Goal: Book appointment/travel/reservation

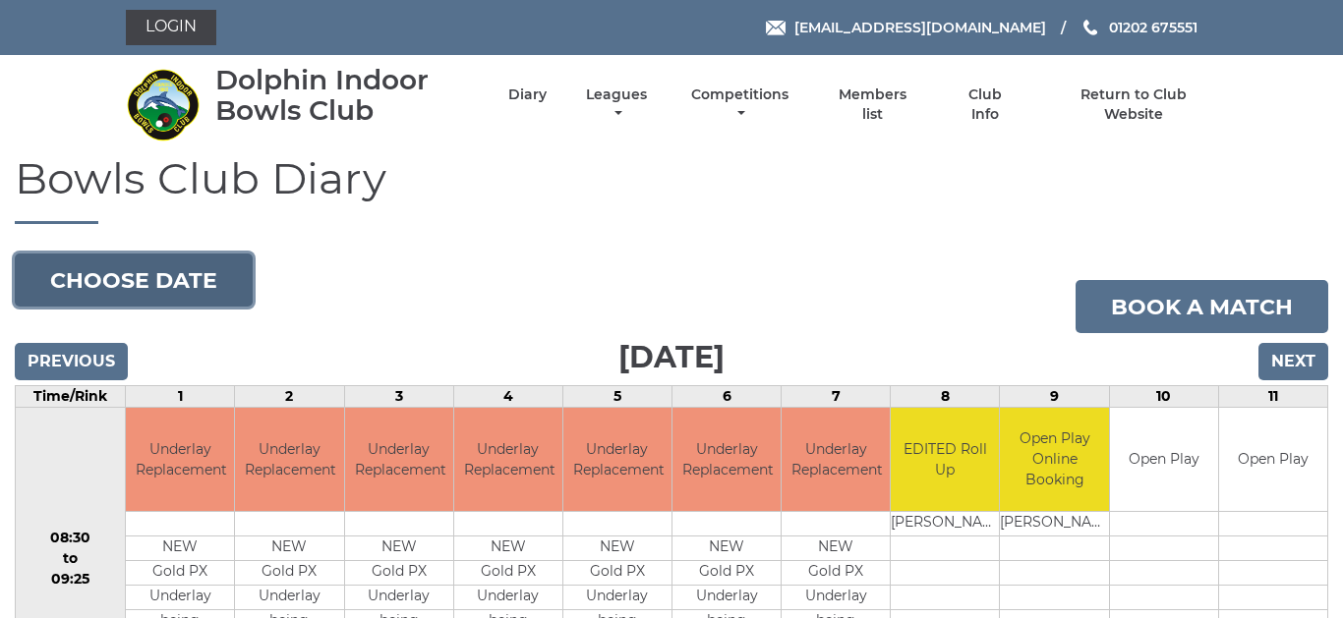
click at [160, 271] on button "Choose date" at bounding box center [134, 280] width 238 height 53
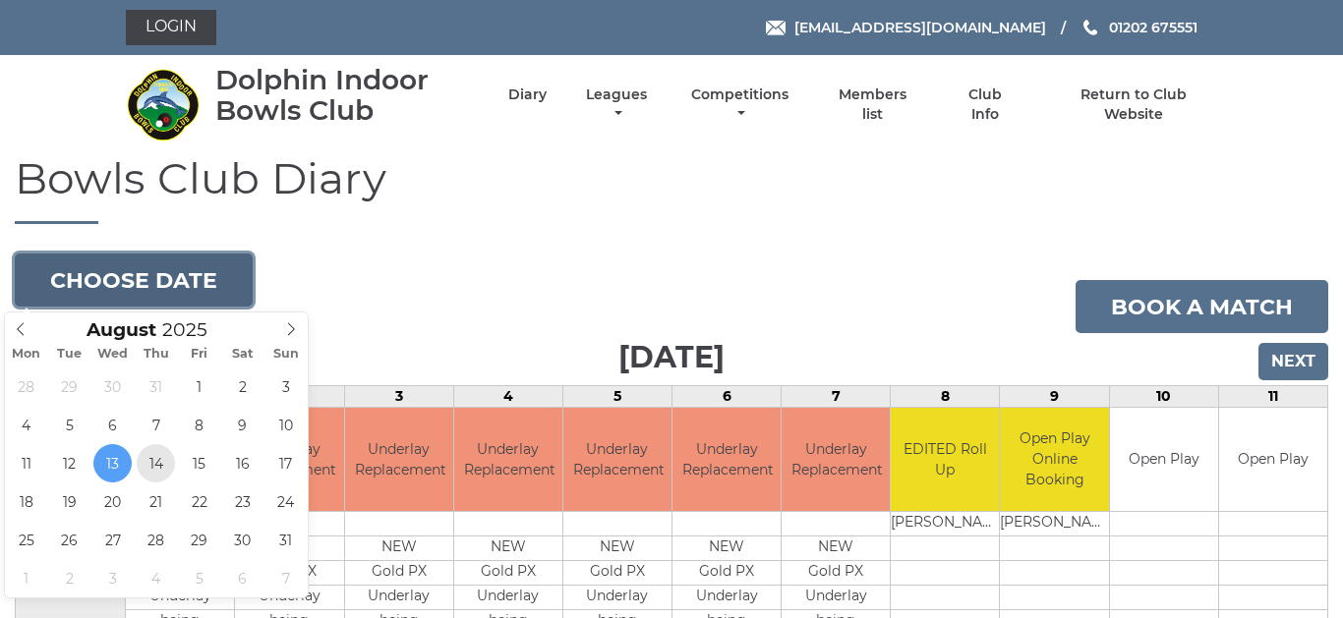
type input "[DATE]"
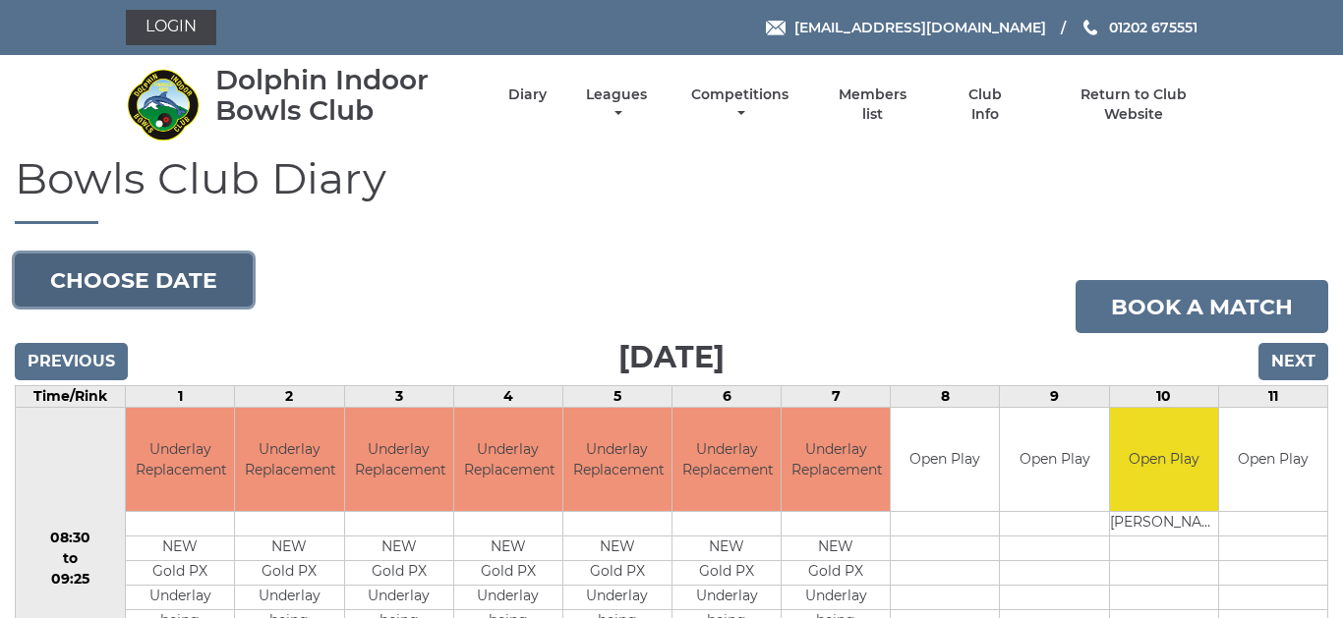
click at [221, 266] on button "Choose date" at bounding box center [134, 280] width 238 height 53
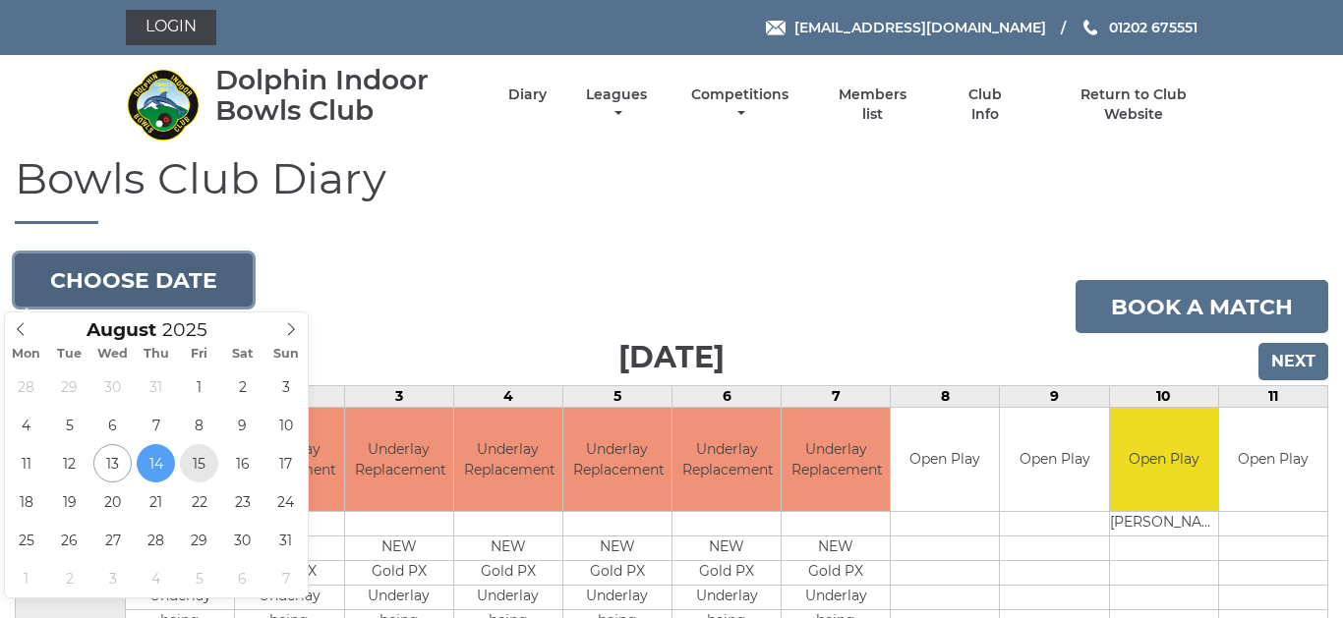
type input "2025-08-15"
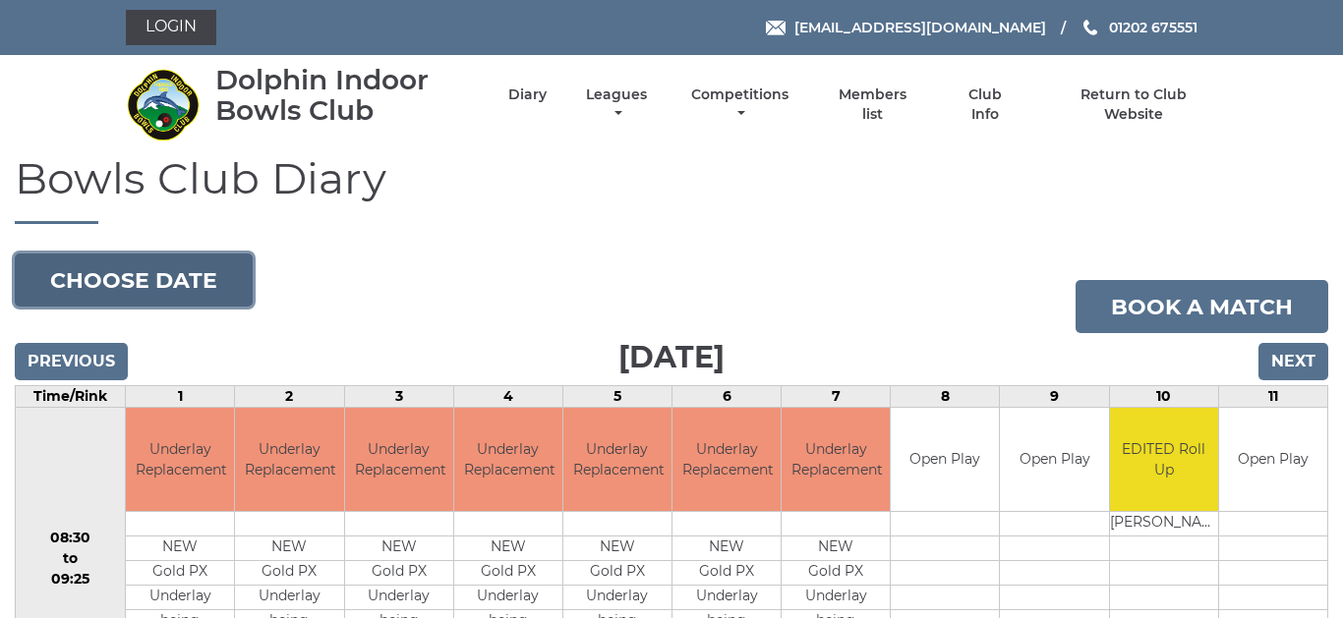
click at [186, 277] on button "Choose date" at bounding box center [134, 280] width 238 height 53
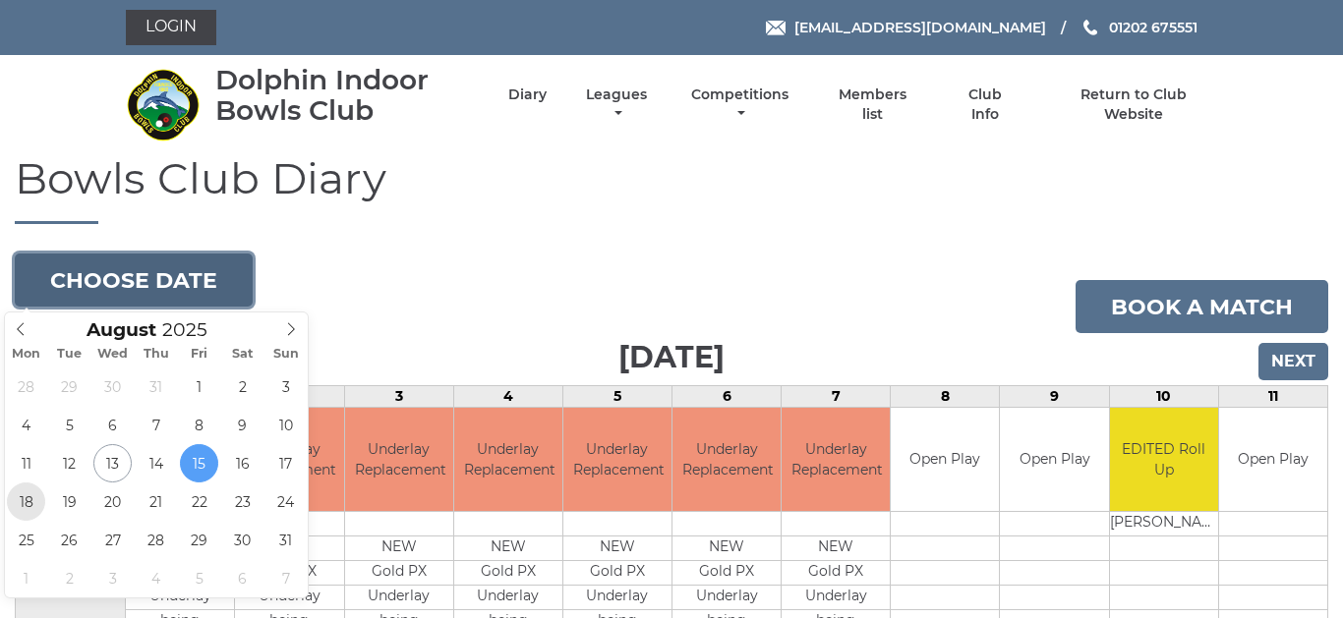
type input "2025-08-18"
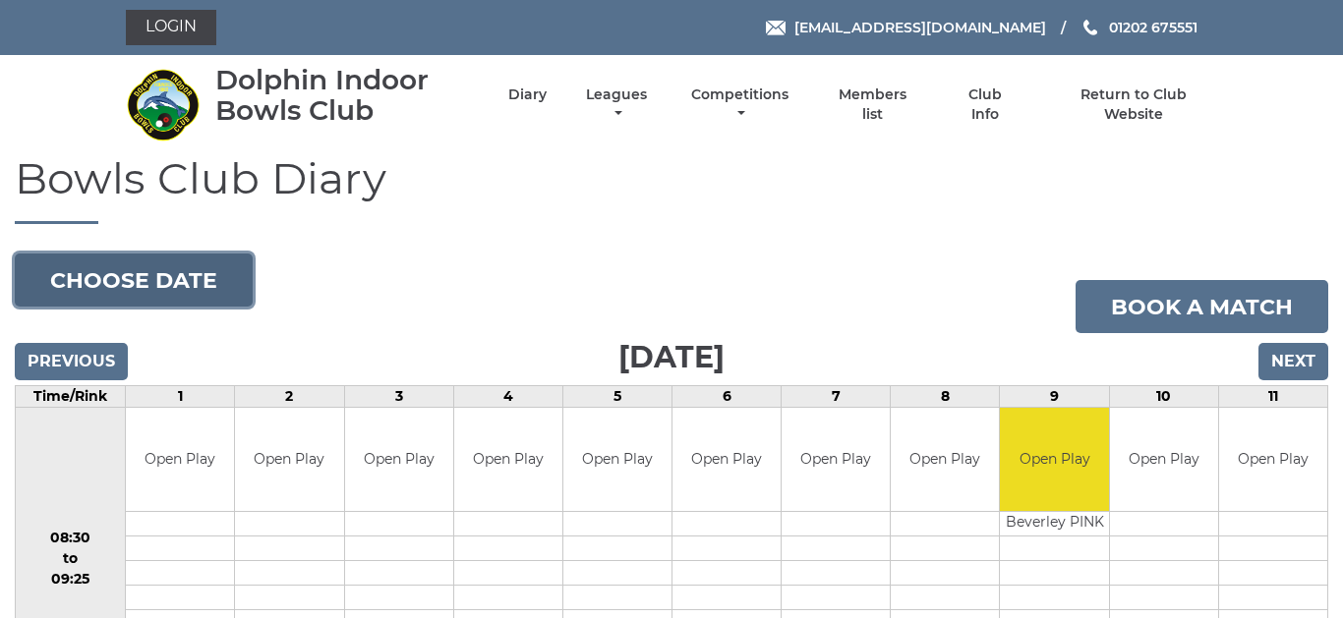
click at [182, 281] on button "Choose date" at bounding box center [134, 280] width 238 height 53
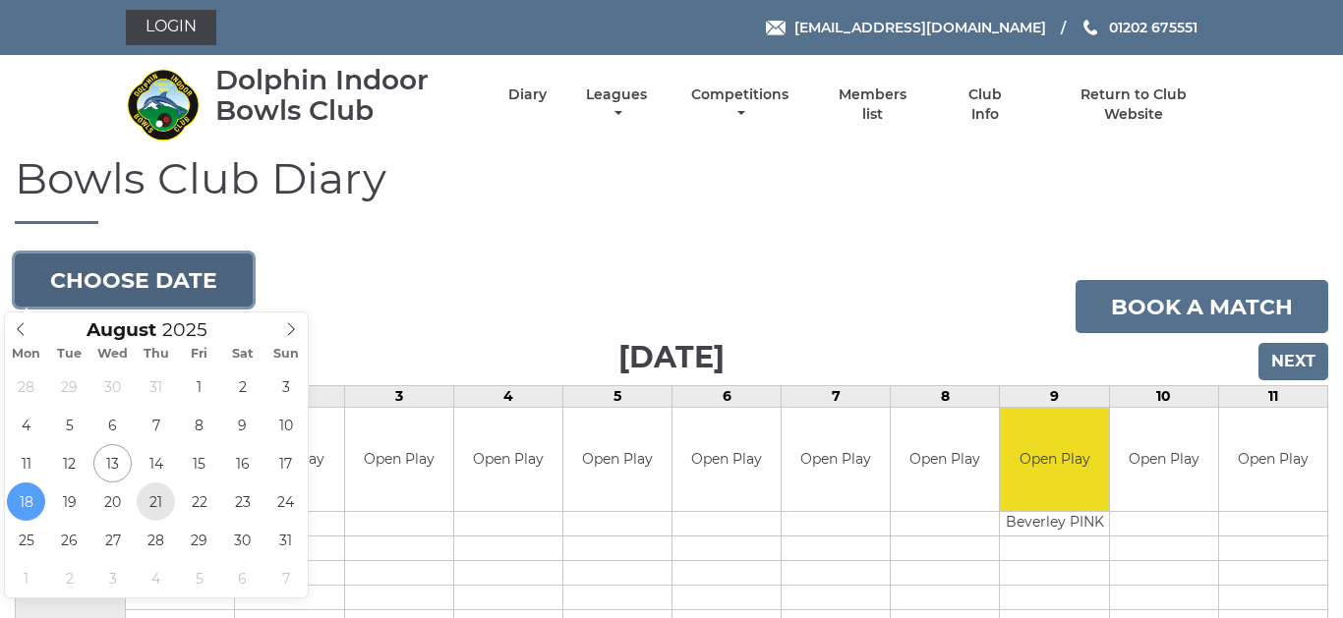
type input "2025-08-21"
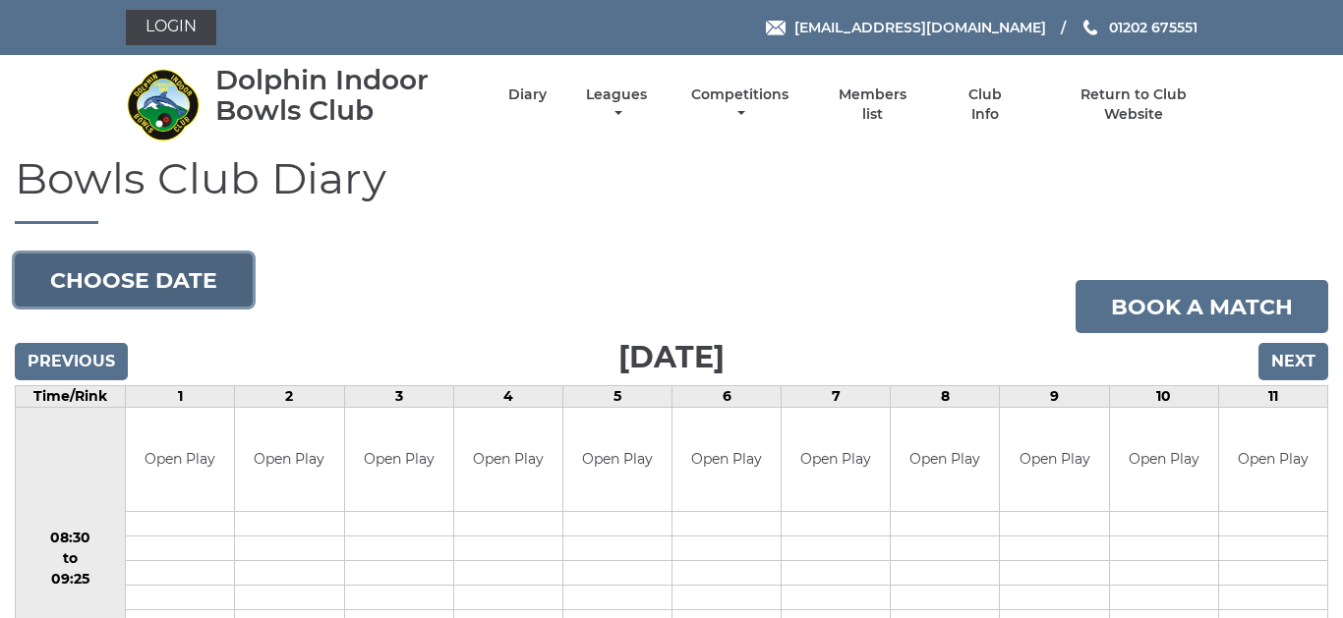
click at [155, 271] on button "Choose date" at bounding box center [134, 280] width 238 height 53
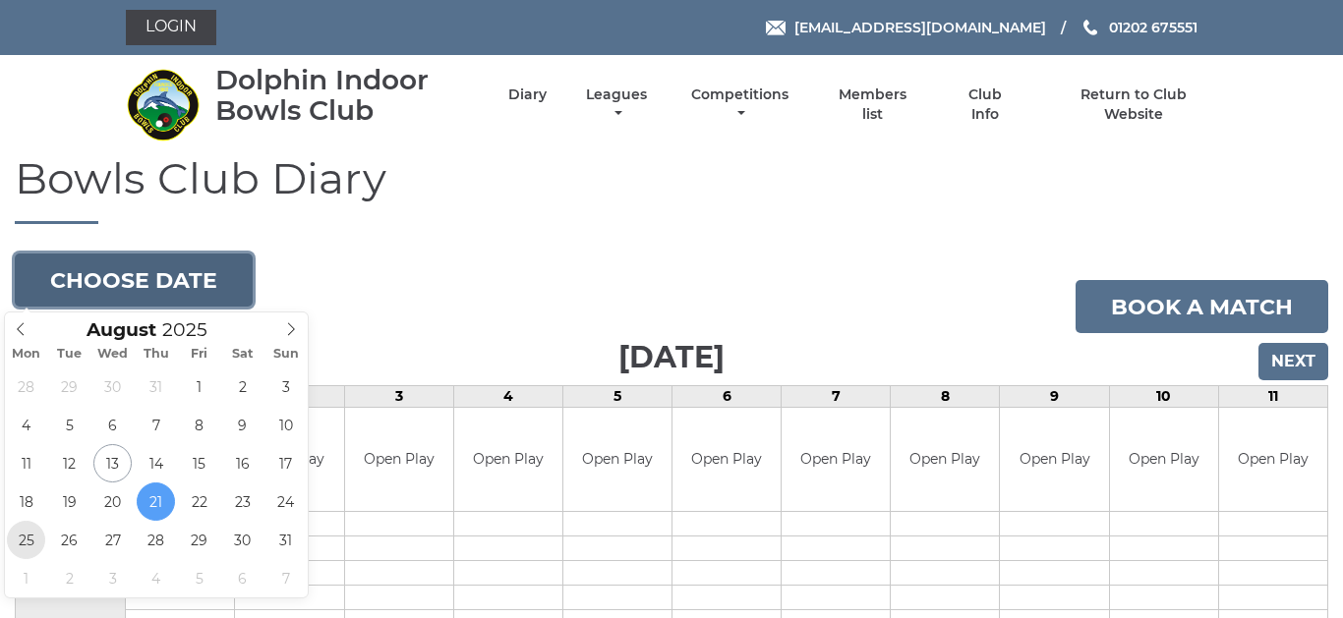
type input "[DATE]"
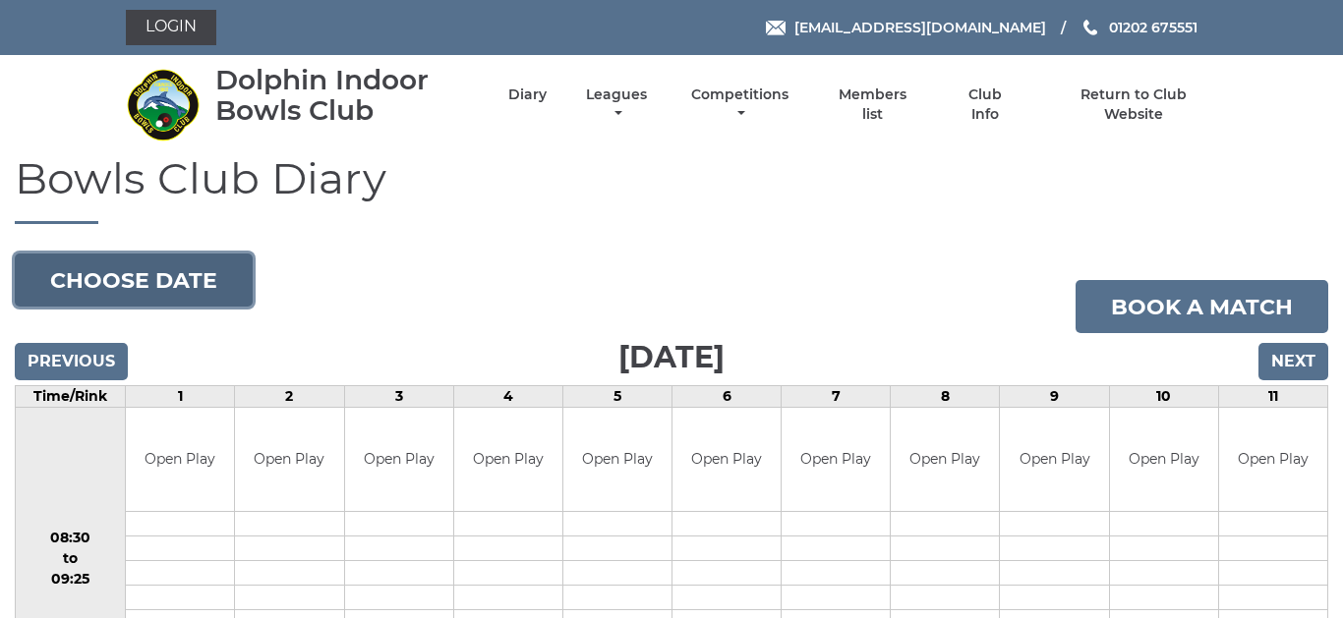
click at [195, 285] on button "Choose date" at bounding box center [134, 280] width 238 height 53
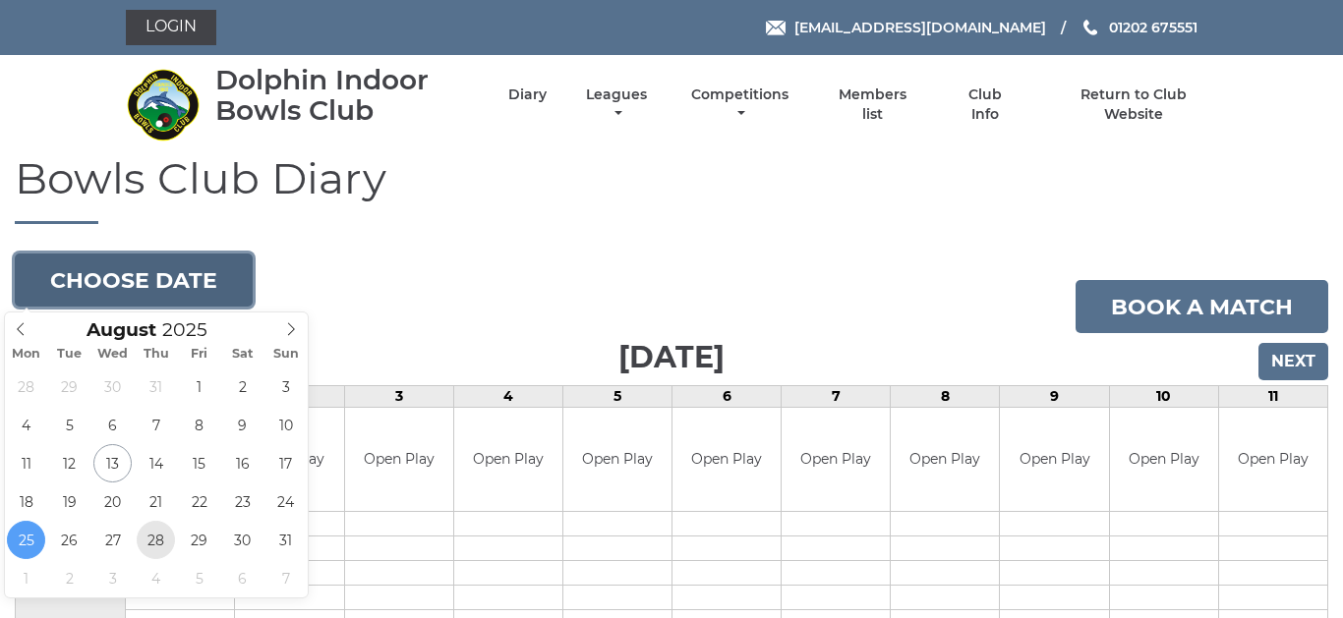
type input "[DATE]"
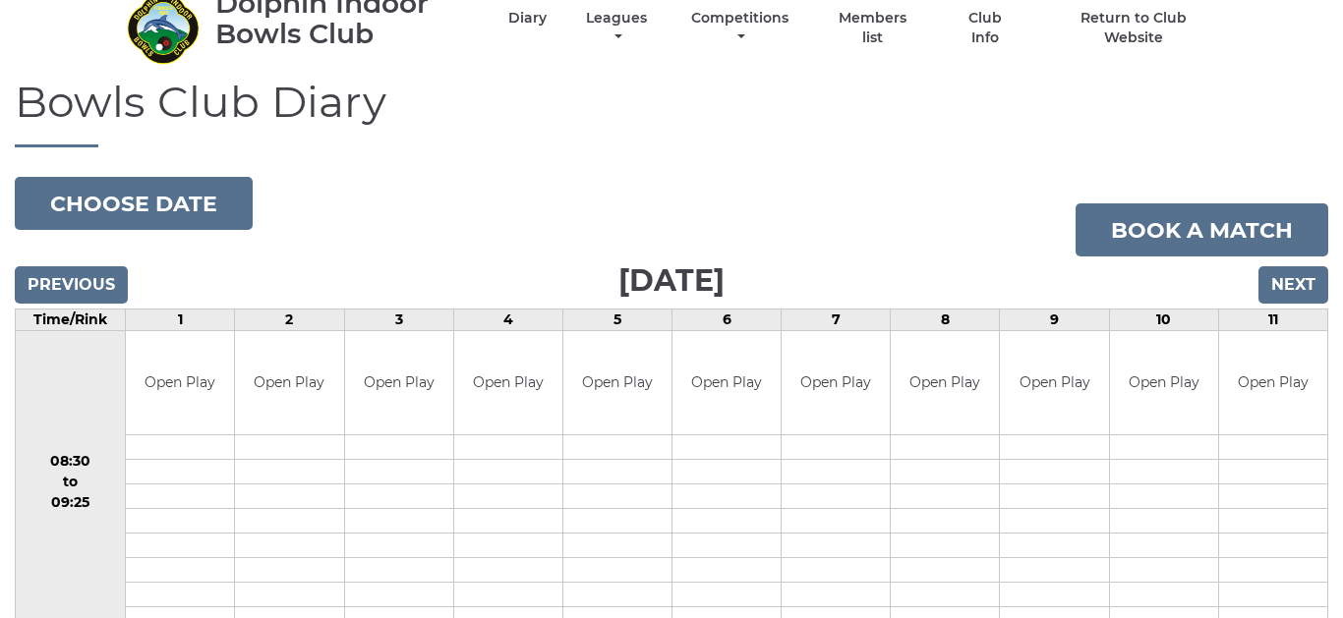
scroll to position [23, 0]
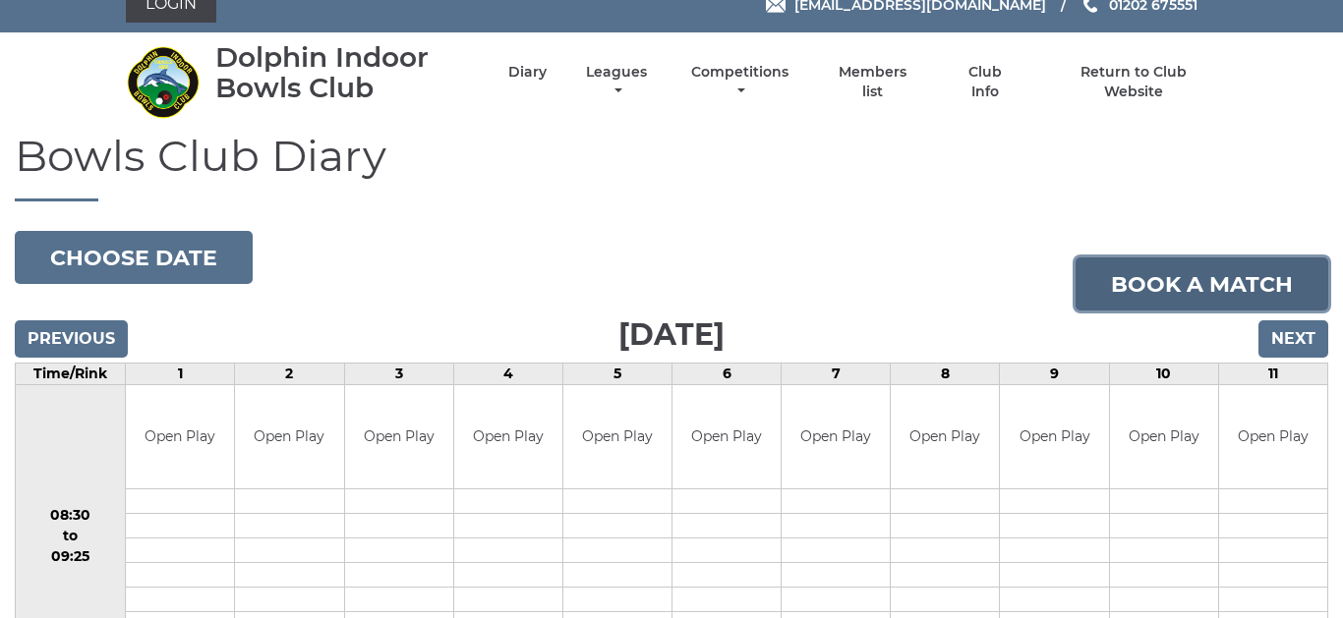
click at [1149, 290] on link "Book a match" at bounding box center [1201, 284] width 253 height 53
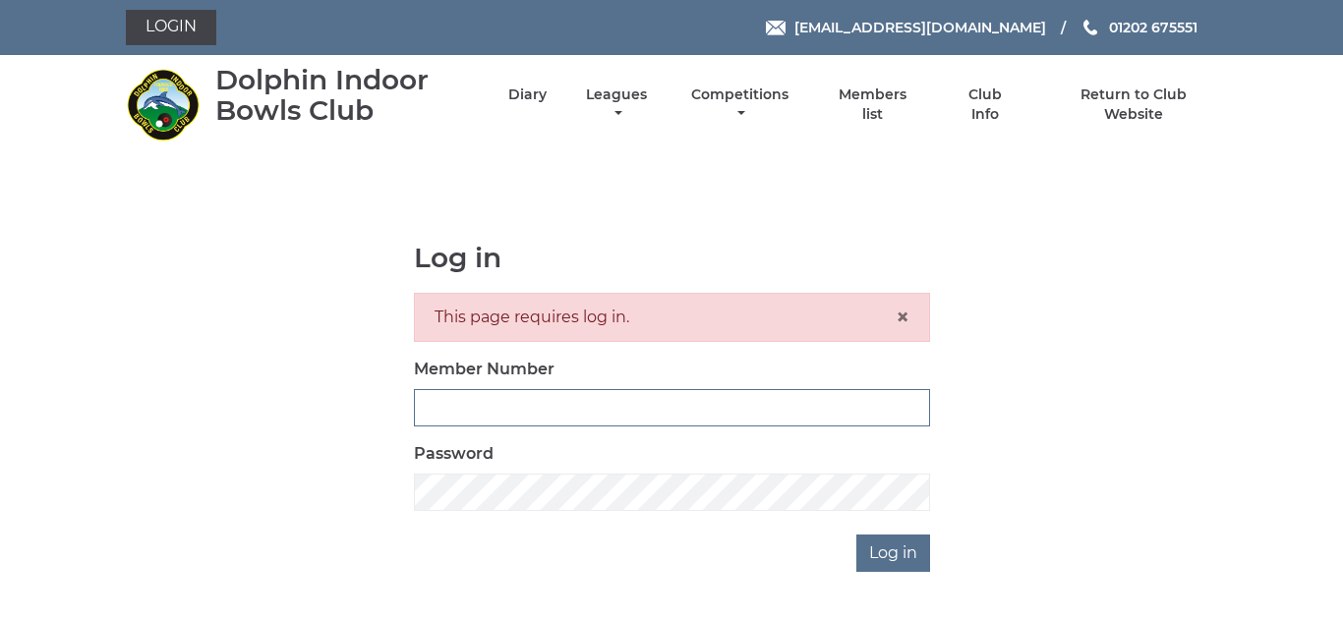
click at [571, 401] on input "Member Number" at bounding box center [672, 407] width 516 height 37
type input "3528"
click at [895, 555] on input "Log in" at bounding box center [893, 553] width 74 height 37
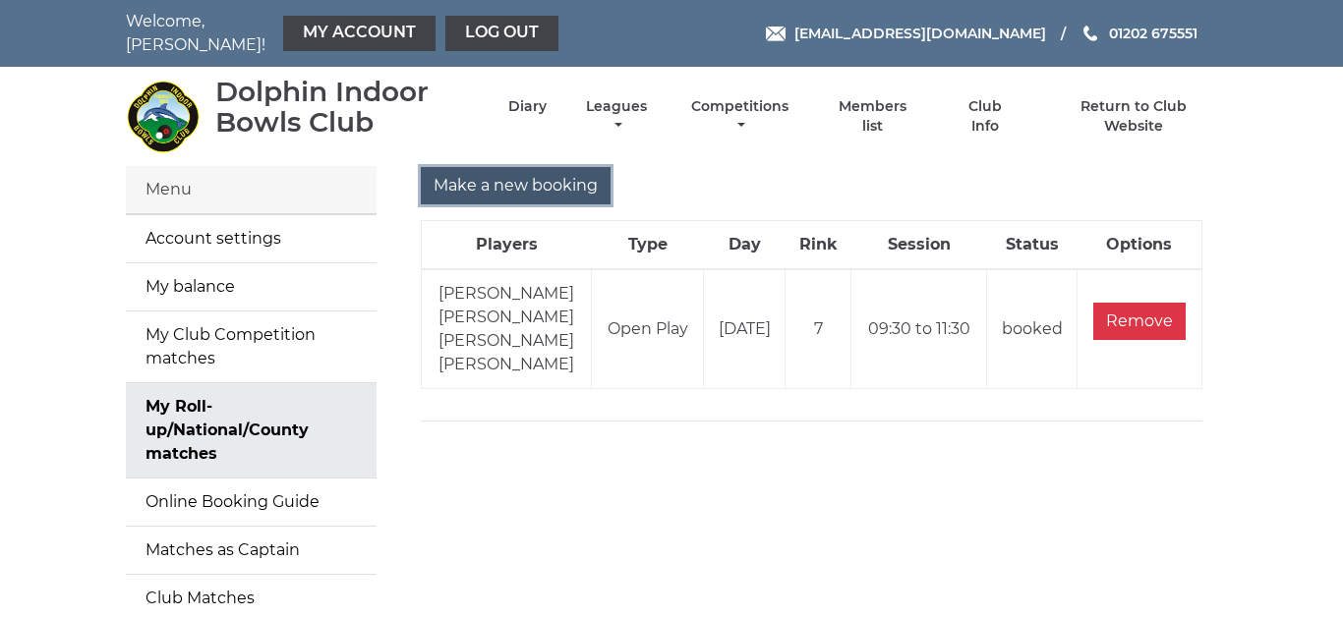
click at [541, 173] on input "Make a new booking" at bounding box center [516, 185] width 190 height 37
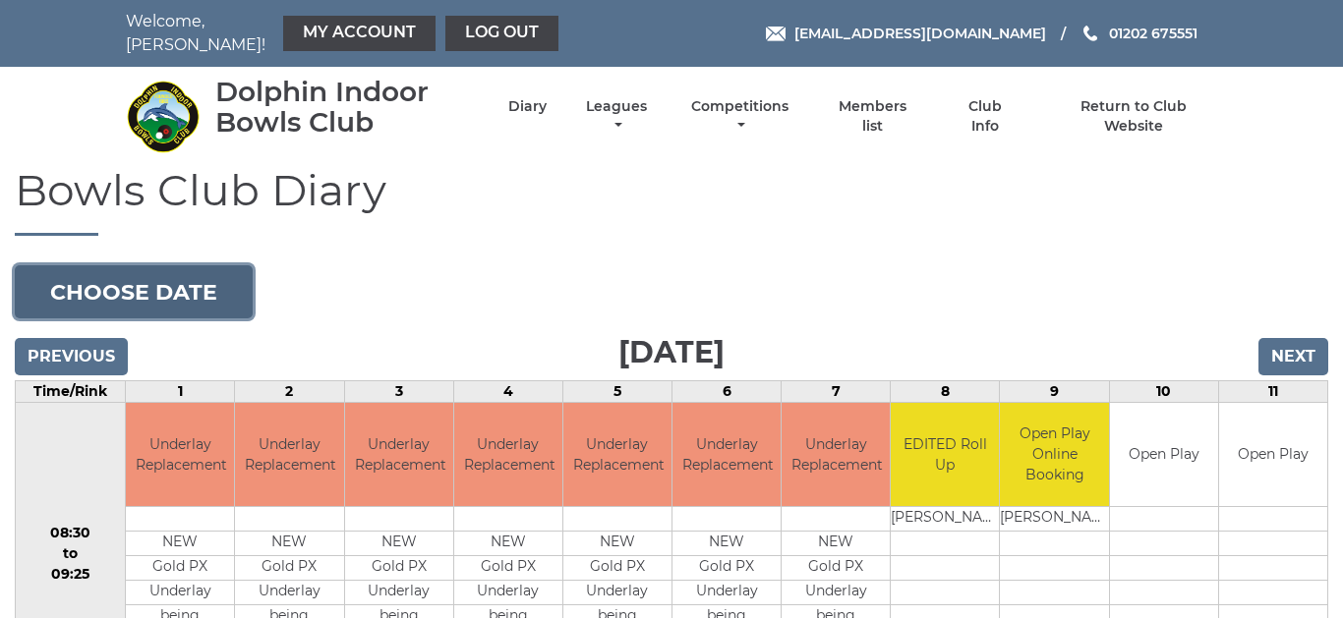
click at [153, 276] on button "Choose date" at bounding box center [134, 291] width 238 height 53
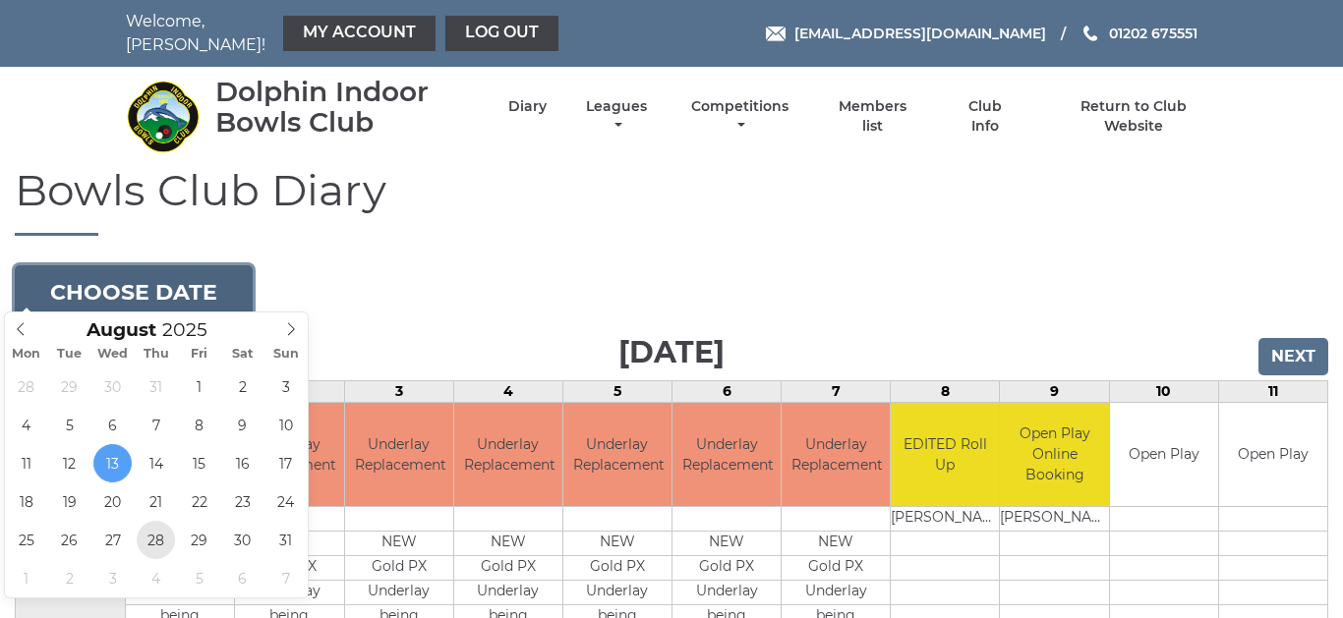
type input "2025-08-28"
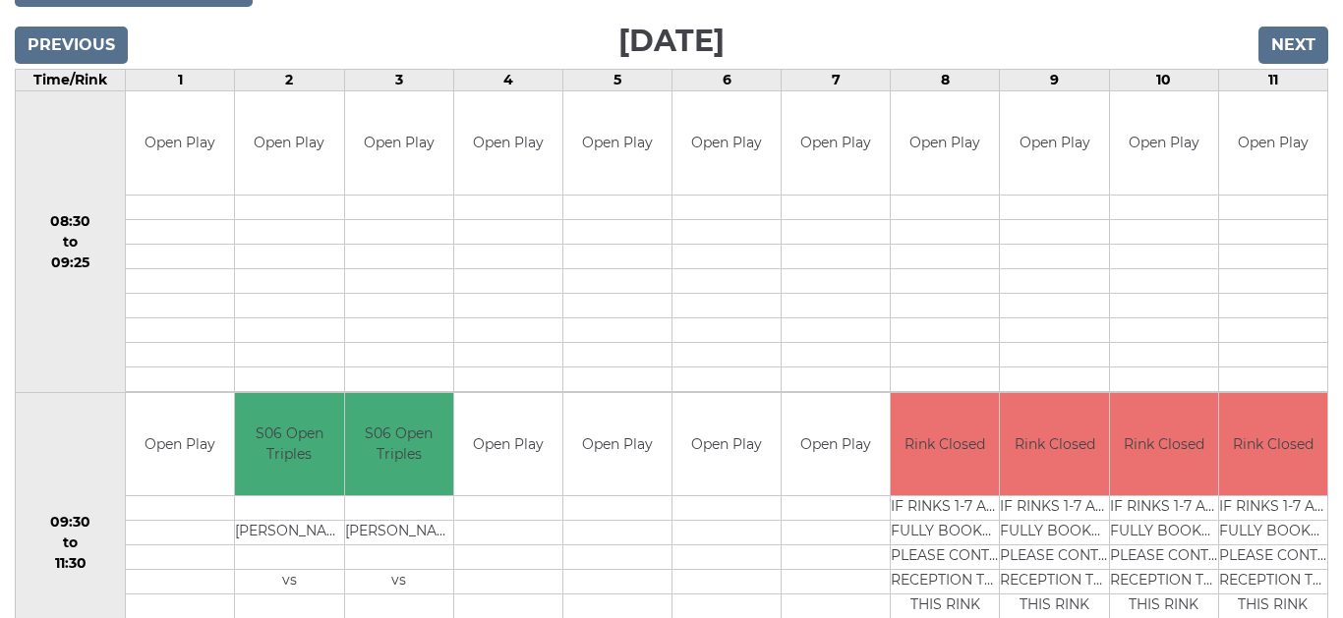
scroll to position [315, 0]
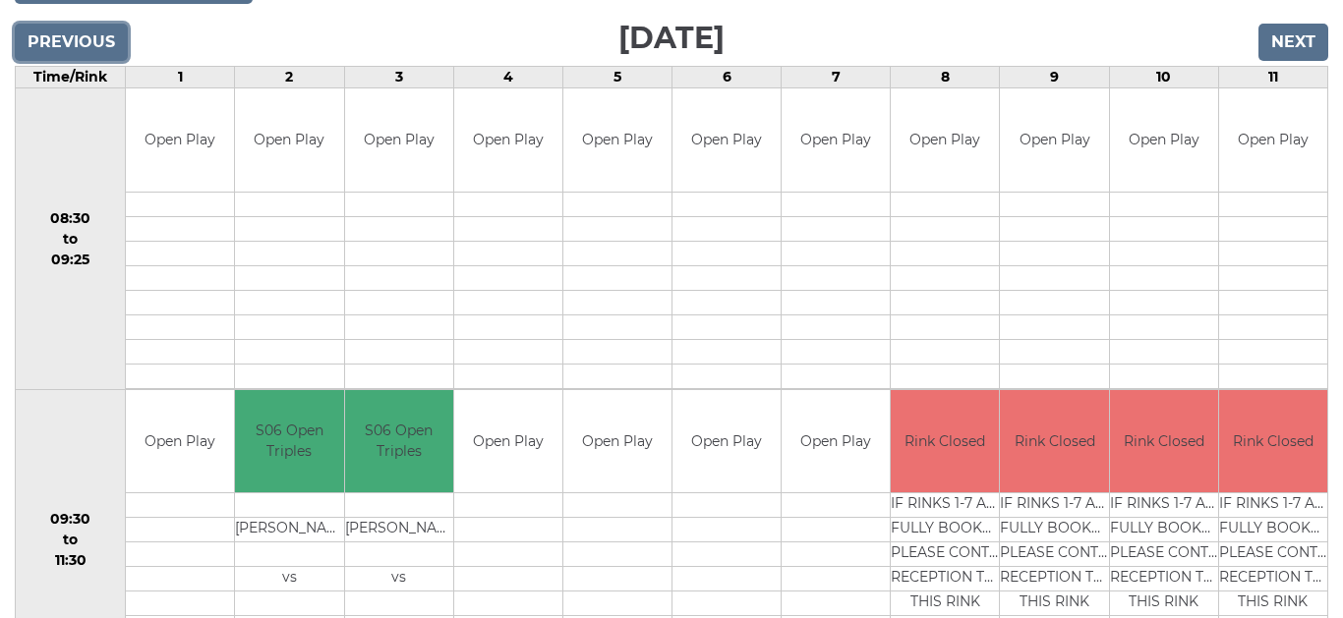
click at [96, 27] on input "Previous" at bounding box center [71, 42] width 113 height 37
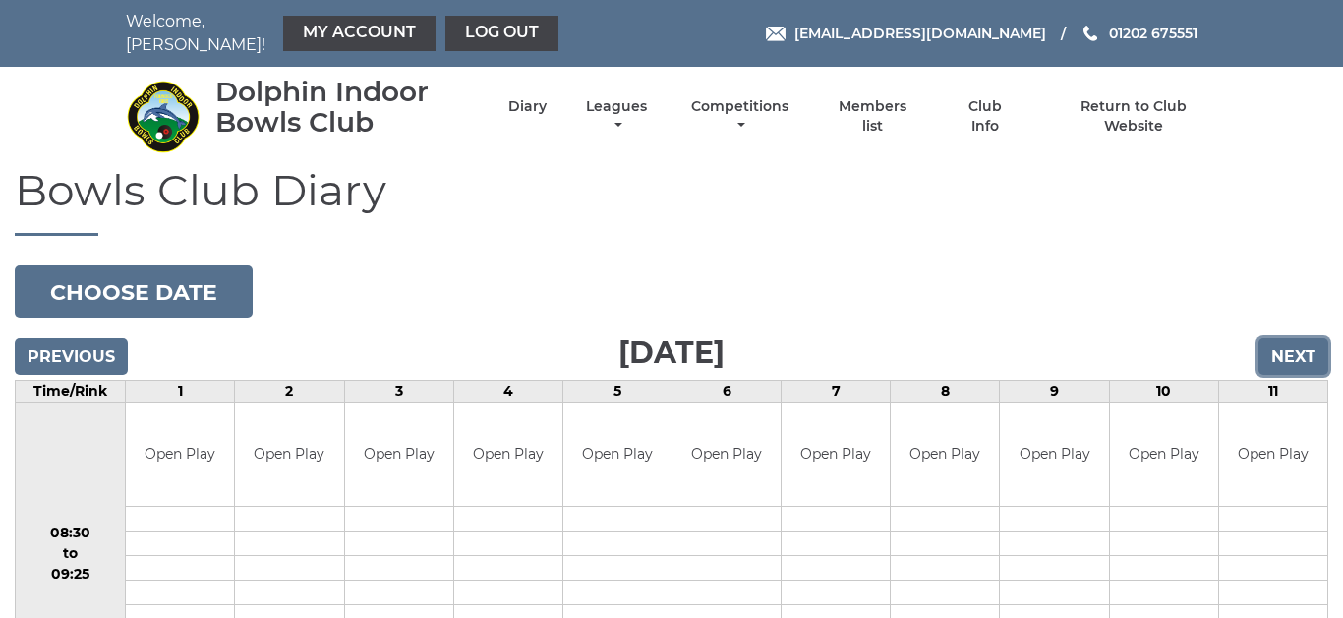
click at [1294, 349] on input "Next" at bounding box center [1293, 356] width 70 height 37
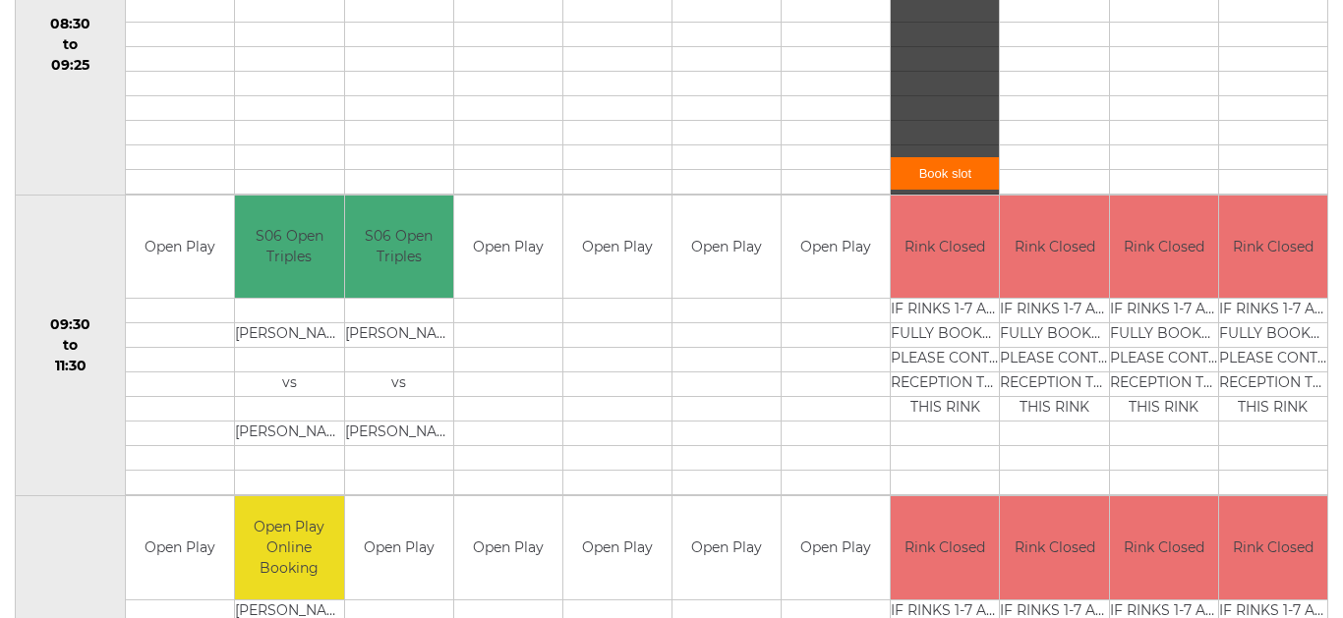
scroll to position [511, 0]
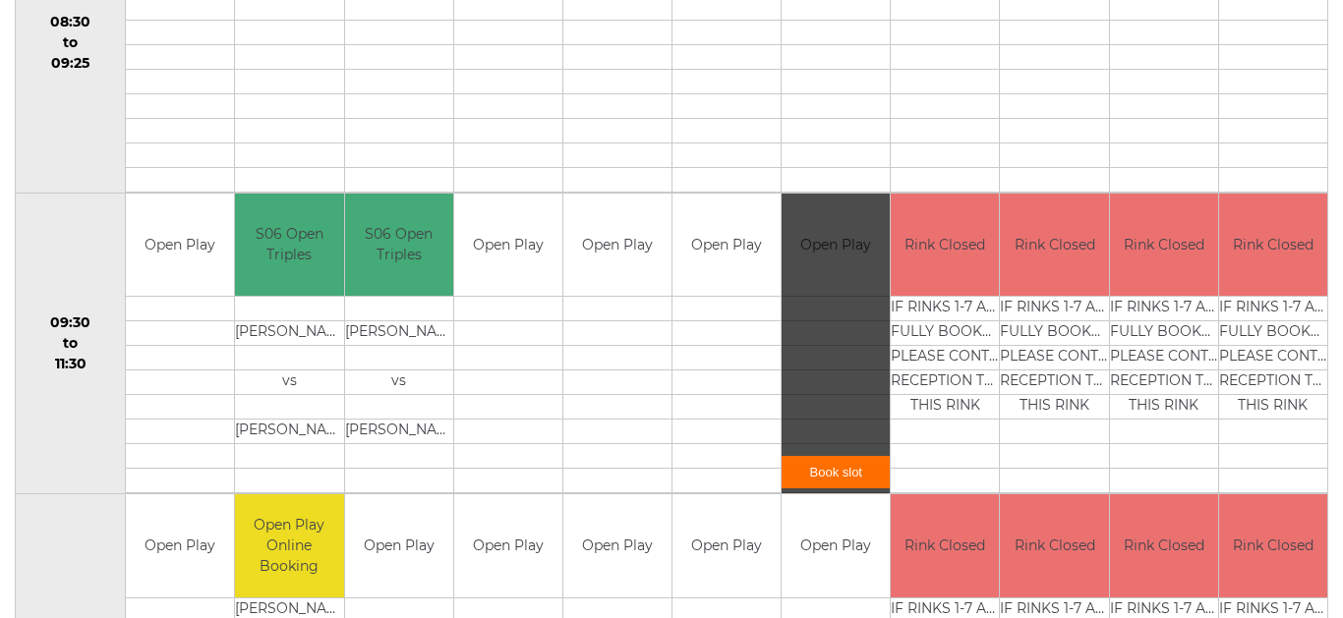
click at [842, 463] on link "Book slot" at bounding box center [835, 472] width 108 height 32
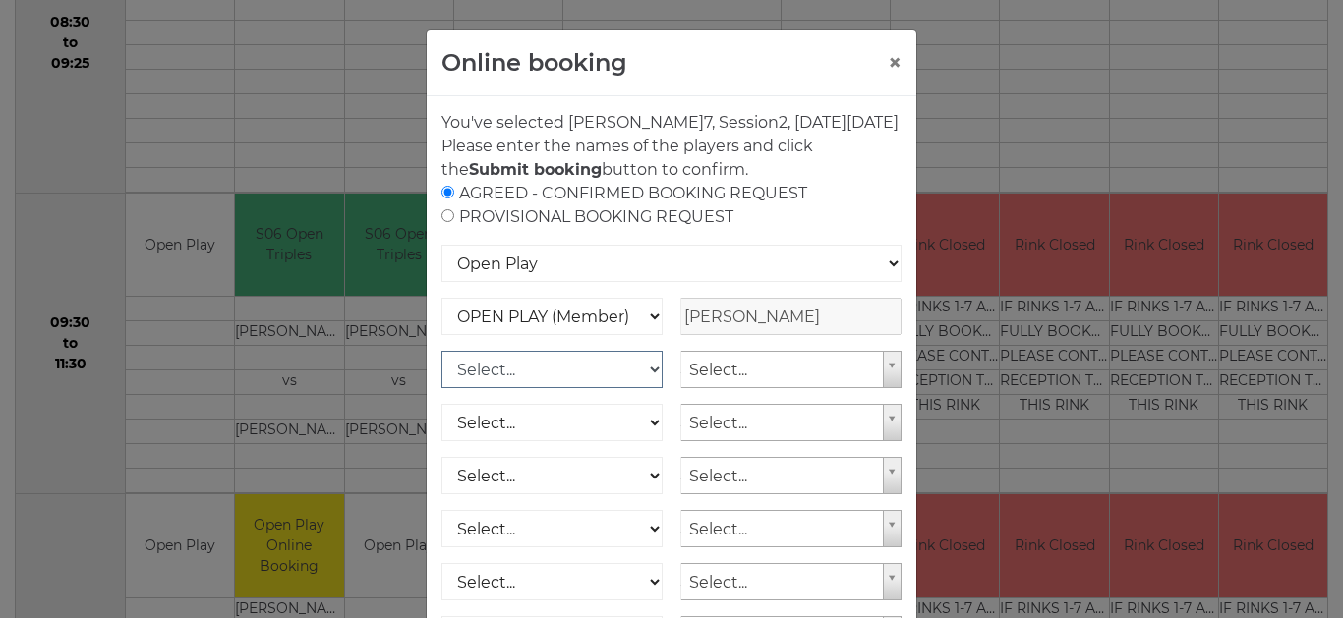
click at [630, 386] on select "Select... OPEN PLAY (Member) OPEN PLAY (Visitor) OPEN PLAY 1 HOUR (Member) OPEN…" at bounding box center [551, 369] width 221 height 37
select select "1_12"
click at [441, 351] on select "Select... OPEN PLAY (Member) OPEN PLAY (Visitor) OPEN PLAY 1 HOUR (Member) OPEN…" at bounding box center [551, 369] width 221 height 37
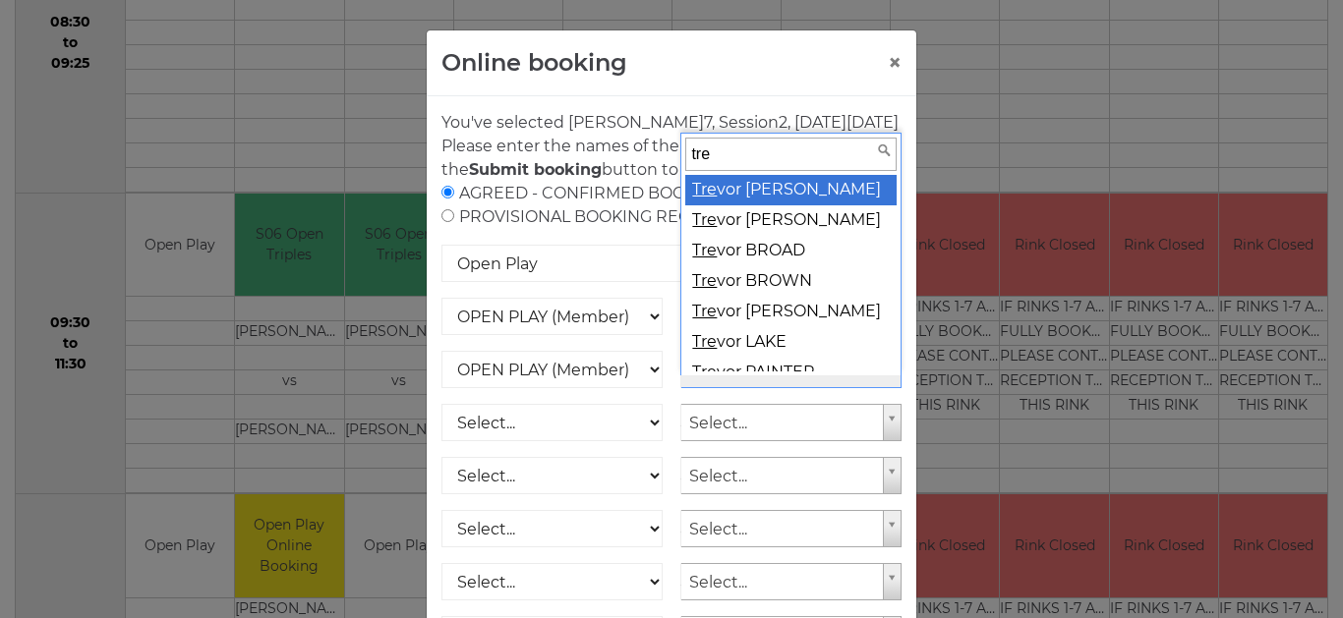
type input "trev"
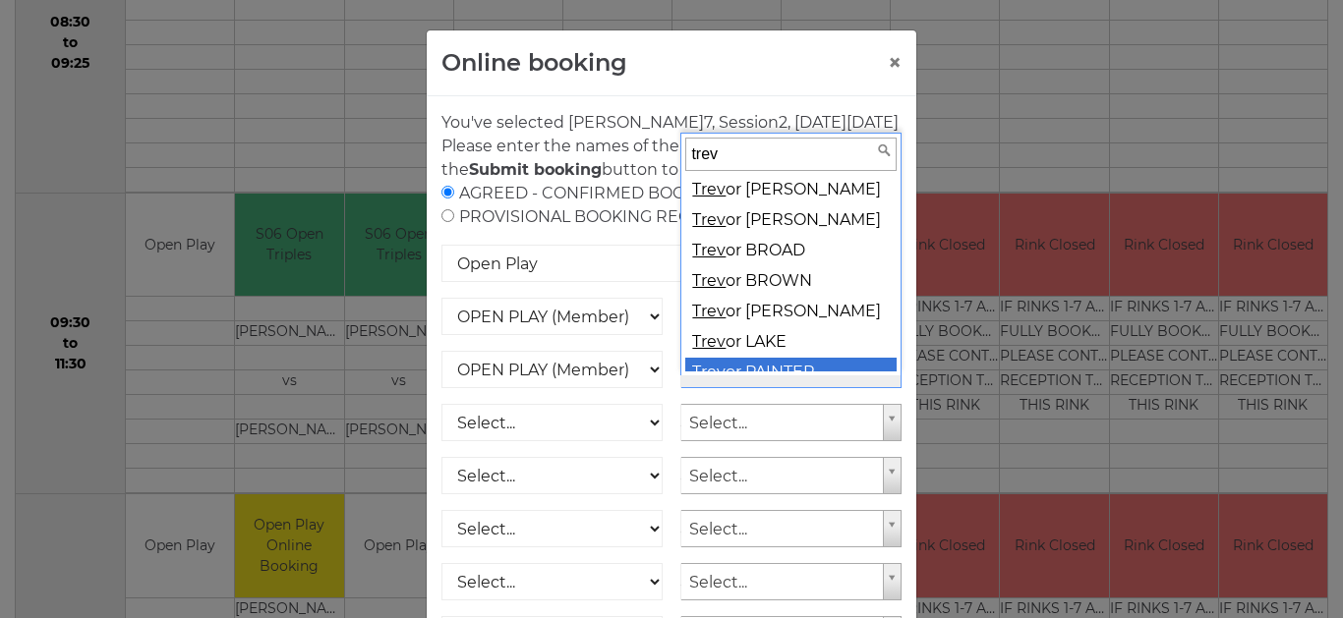
scroll to position [17, 0]
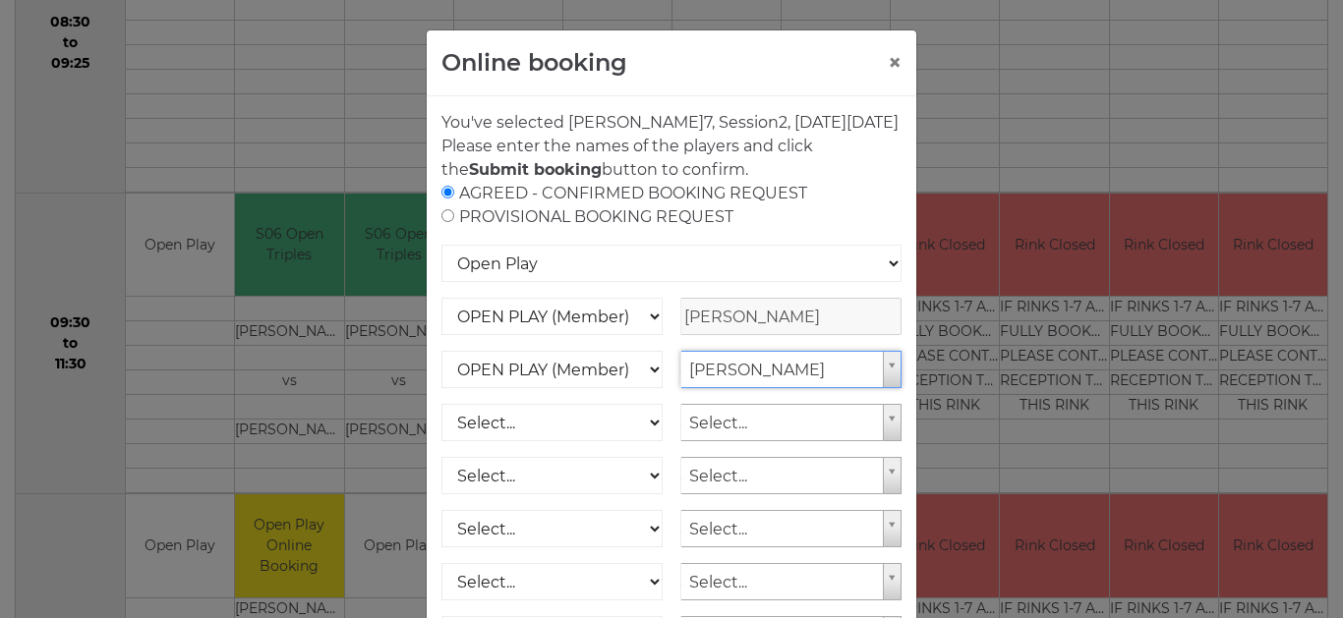
select select "1540"
click at [624, 441] on select "Select... OPEN PLAY (Member) OPEN PLAY (Visitor) OPEN PLAY 1 HOUR (Member) OPEN…" at bounding box center [551, 422] width 221 height 37
select select "1_12"
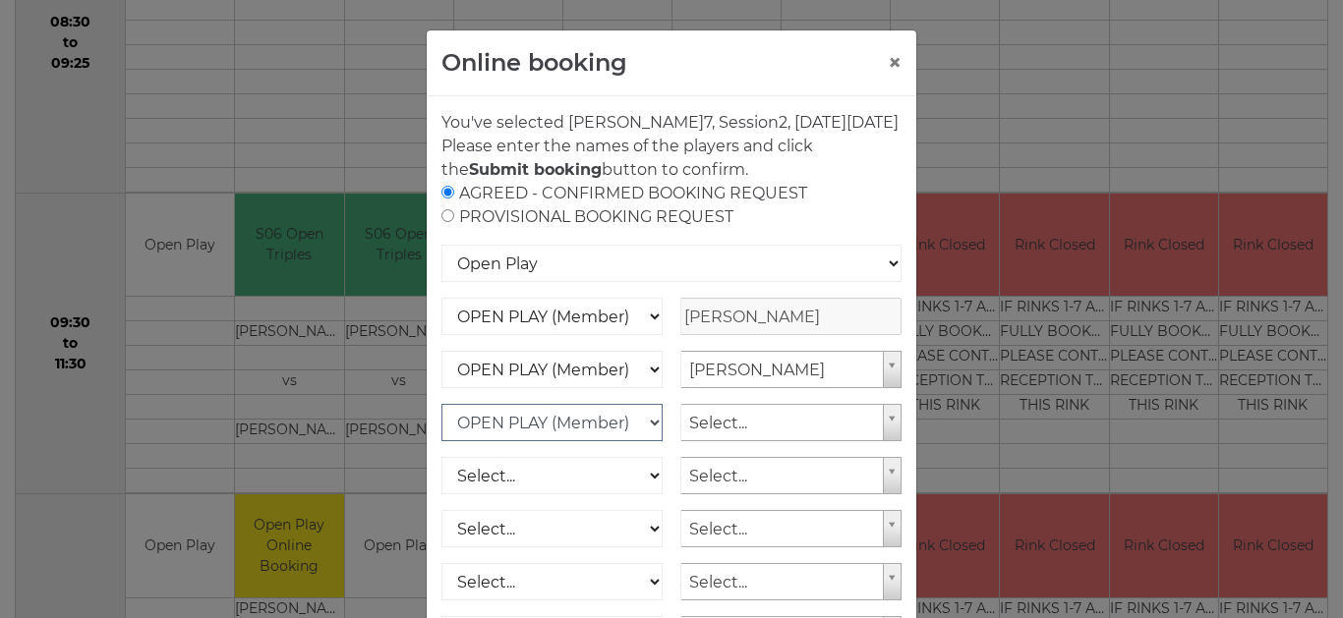
click at [441, 404] on select "Select... OPEN PLAY (Member) OPEN PLAY (Visitor) OPEN PLAY 1 HOUR (Member) OPEN…" at bounding box center [551, 422] width 221 height 37
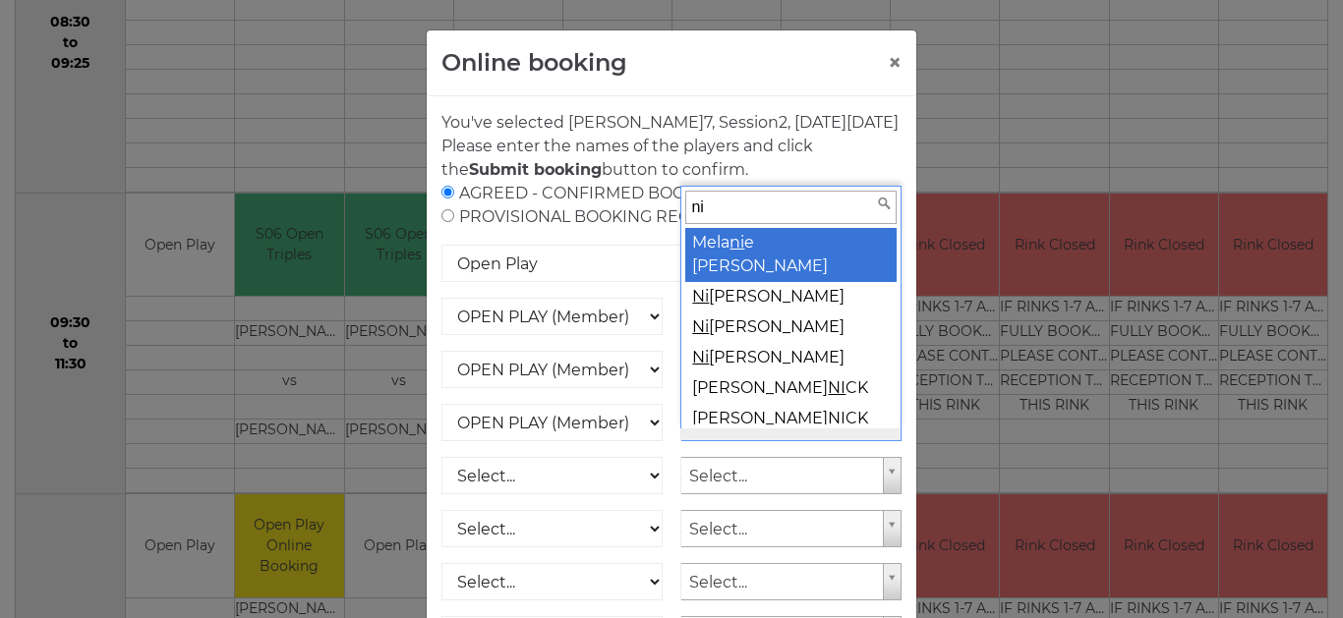
type input "nig"
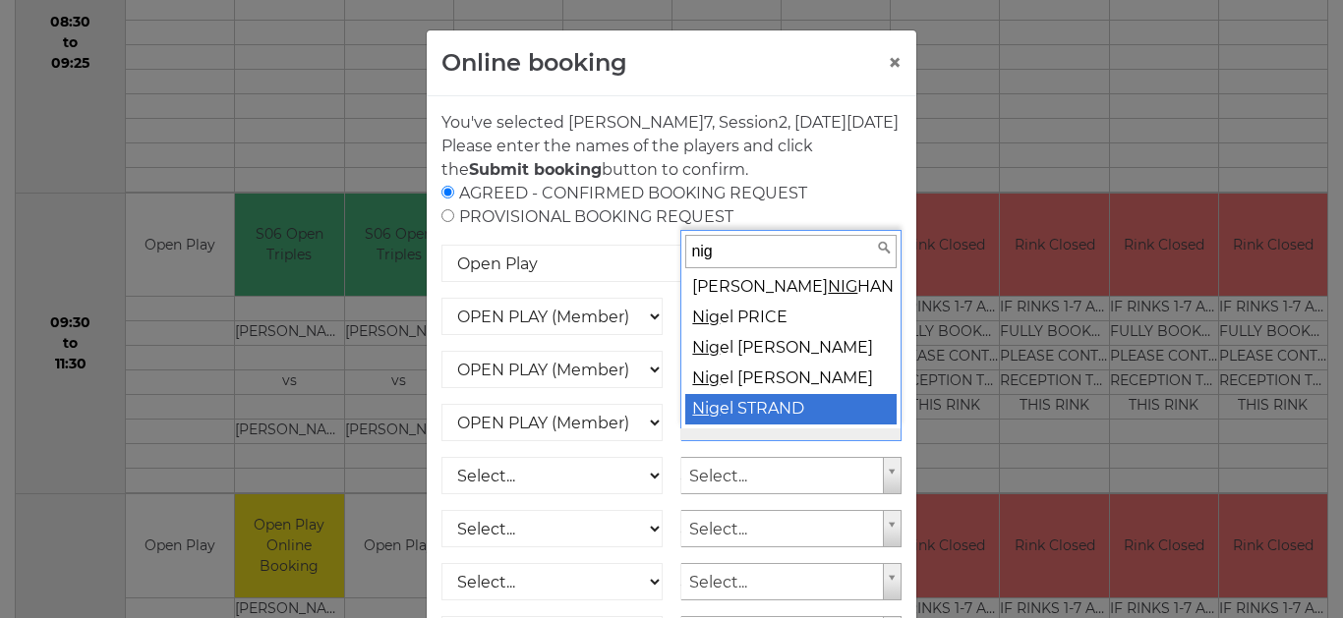
select select "1539"
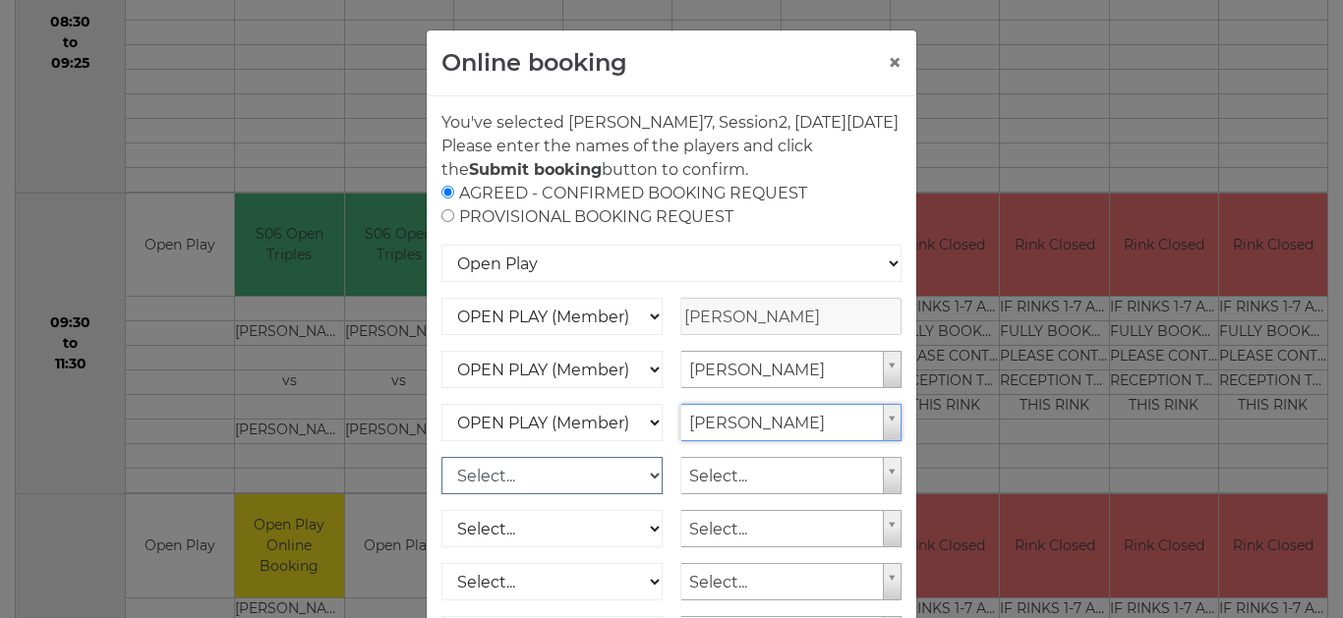
click at [597, 494] on select "Select... OPEN PLAY (Member) OPEN PLAY (Visitor) OPEN PLAY 1 HOUR (Member) OPEN…" at bounding box center [551, 475] width 221 height 37
select select "1_12"
click at [441, 457] on select "Select... OPEN PLAY (Member) OPEN PLAY (Visitor) OPEN PLAY 1 HOUR (Member) OPEN…" at bounding box center [551, 475] width 221 height 37
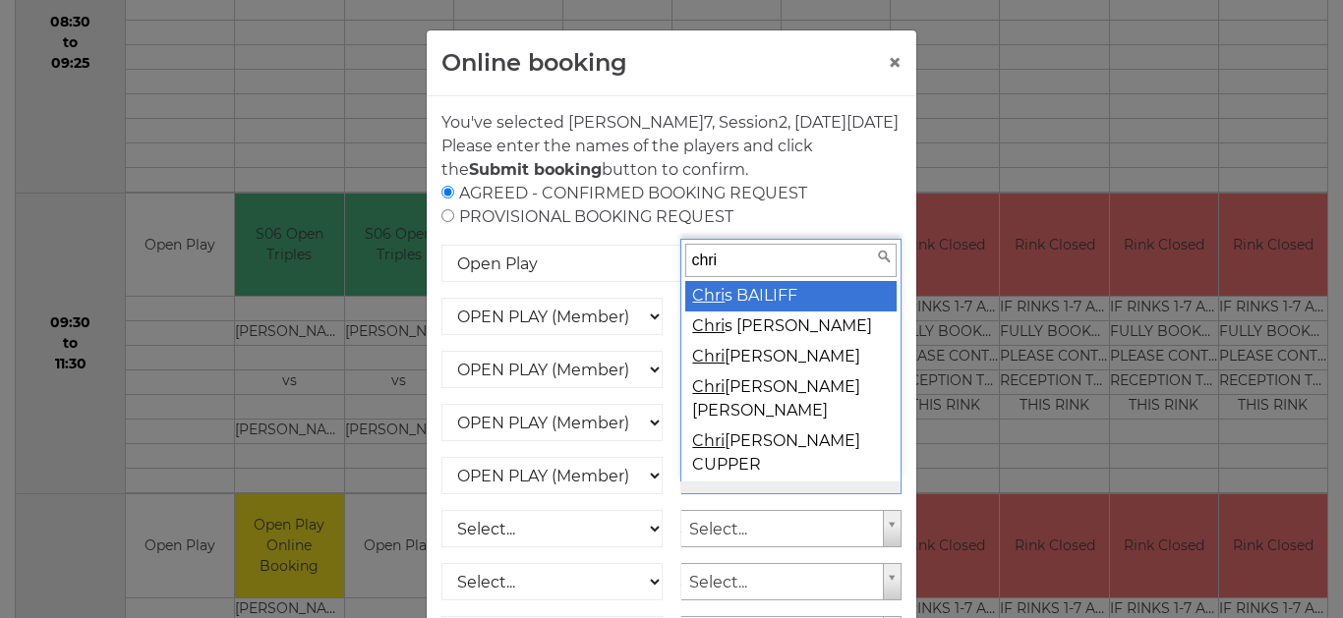
type input "chris"
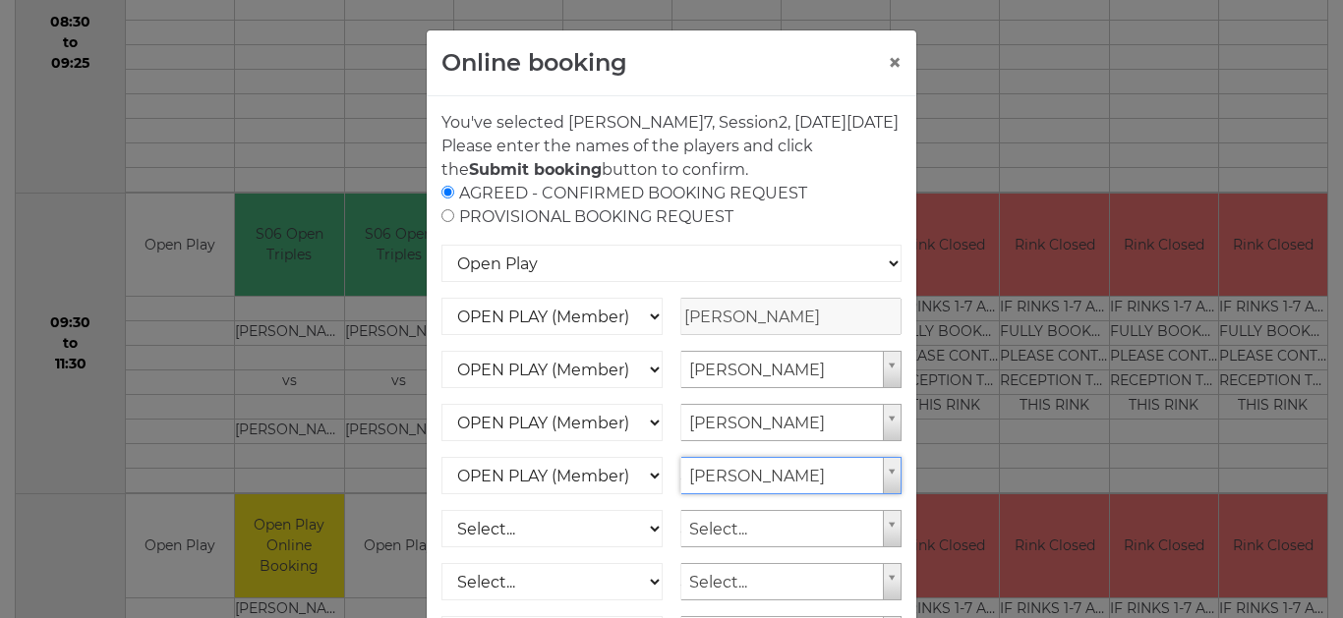
select select "1550"
click at [864, 176] on p "Please enter the names of the players and click the Submit booking button to co…" at bounding box center [671, 158] width 460 height 47
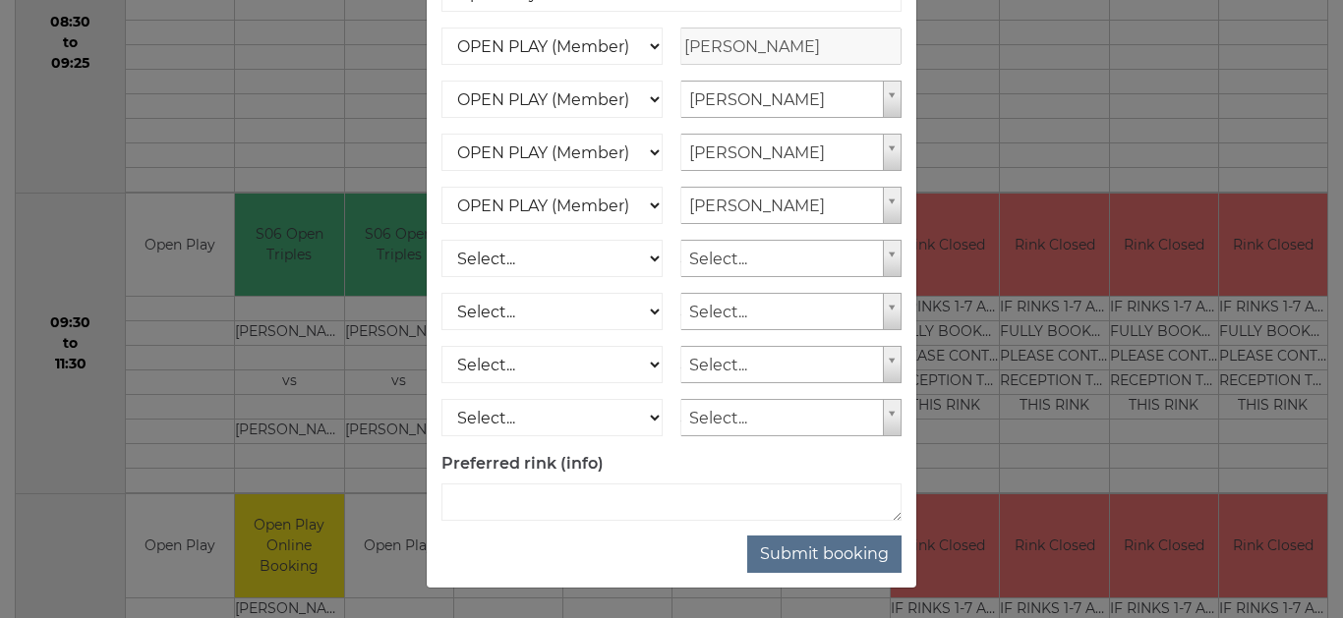
scroll to position [294, 0]
click at [827, 559] on button "Submit booking" at bounding box center [824, 554] width 154 height 37
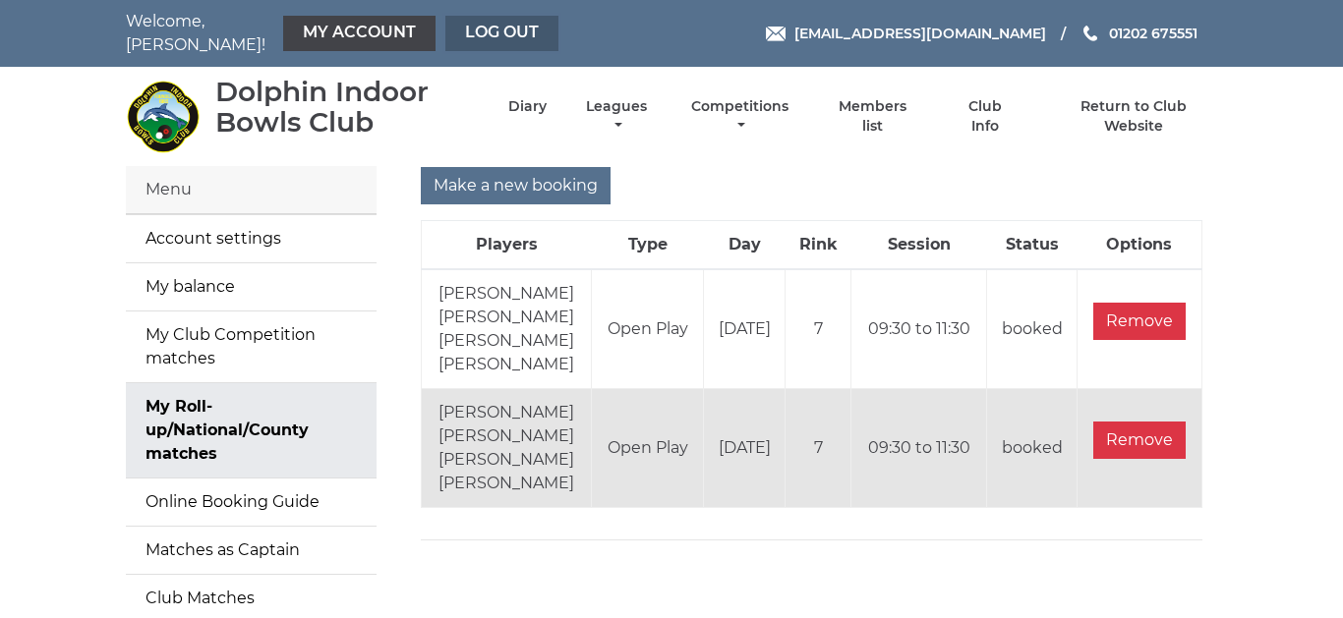
click at [491, 29] on link "Log out" at bounding box center [501, 33] width 113 height 35
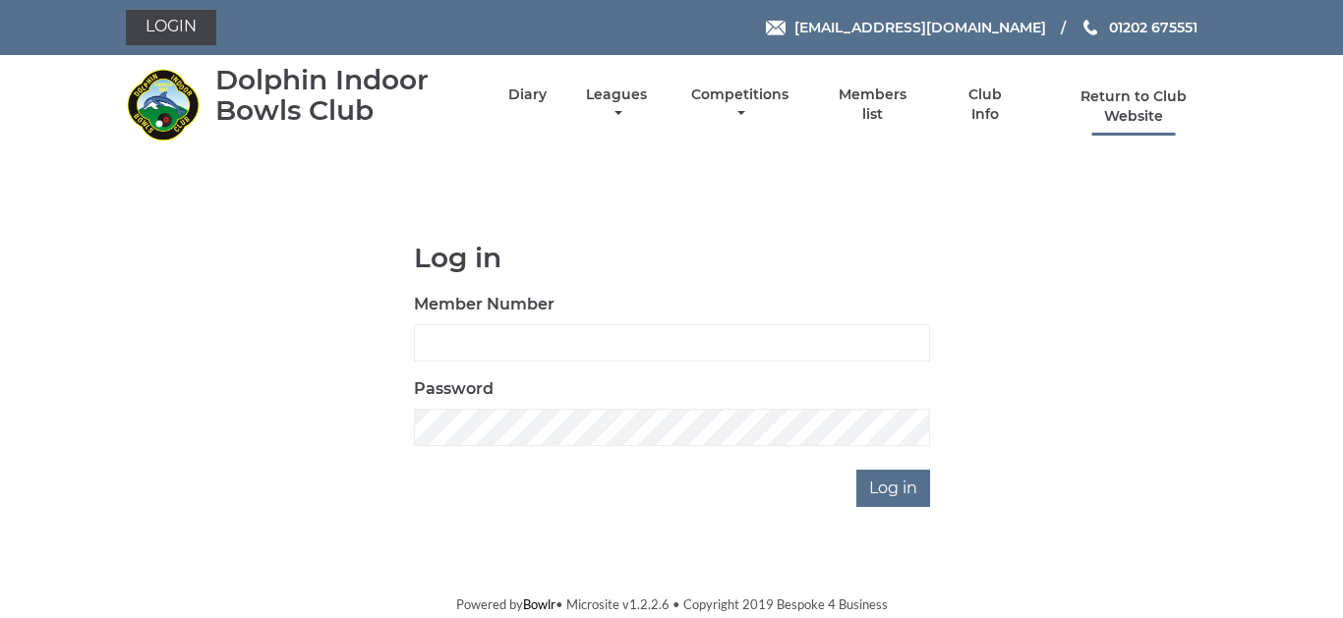
click at [1145, 99] on link "Return to Club Website" at bounding box center [1134, 106] width 166 height 38
